Goal: Navigation & Orientation: Find specific page/section

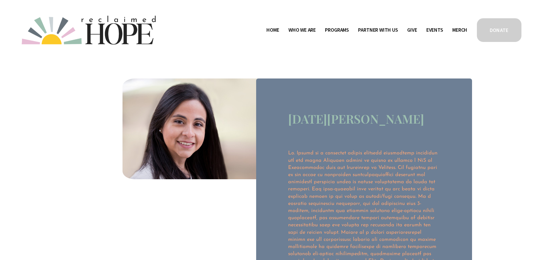
click at [304, 27] on span "Who We Are" at bounding box center [301, 30] width 27 height 8
click at [272, 30] on link "Home" at bounding box center [272, 30] width 13 height 9
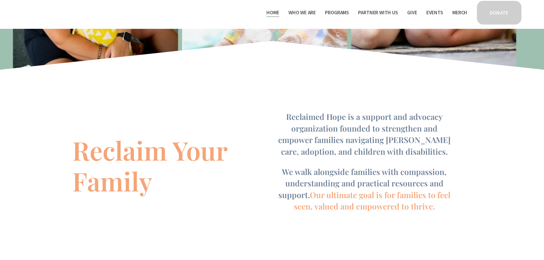
scroll to position [171, 0]
